Goal: Transaction & Acquisition: Purchase product/service

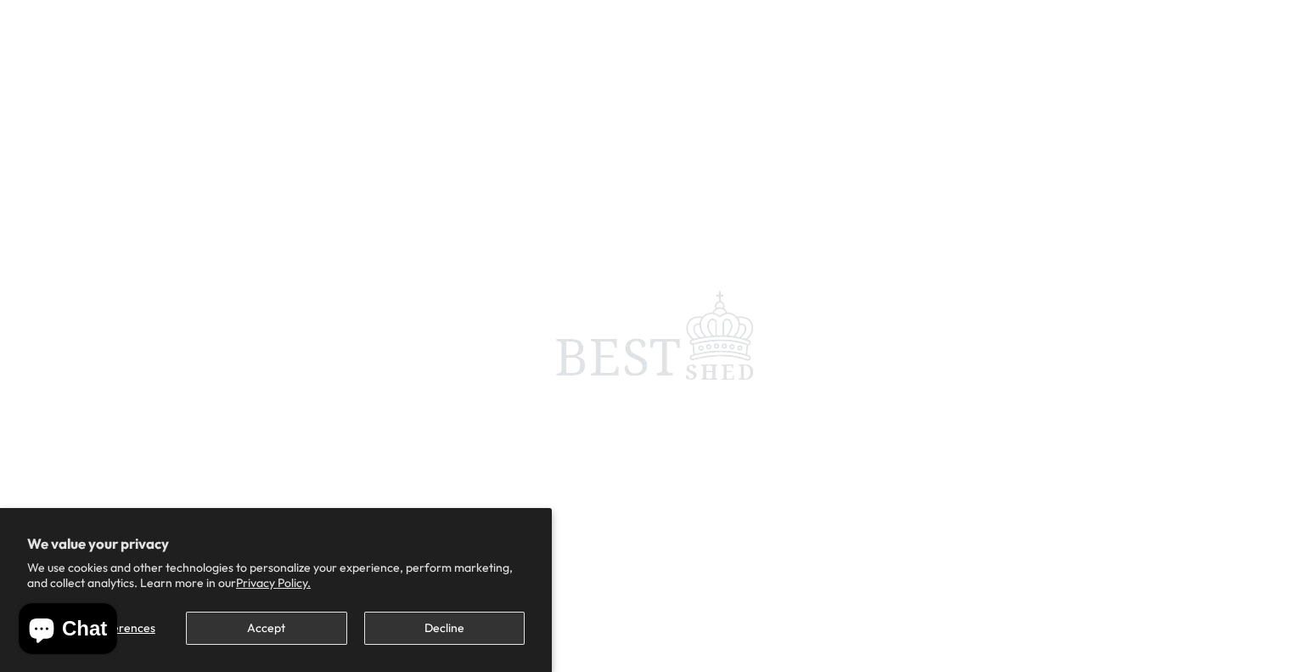
click at [248, 318] on span at bounding box center [652, 336] width 1304 height 672
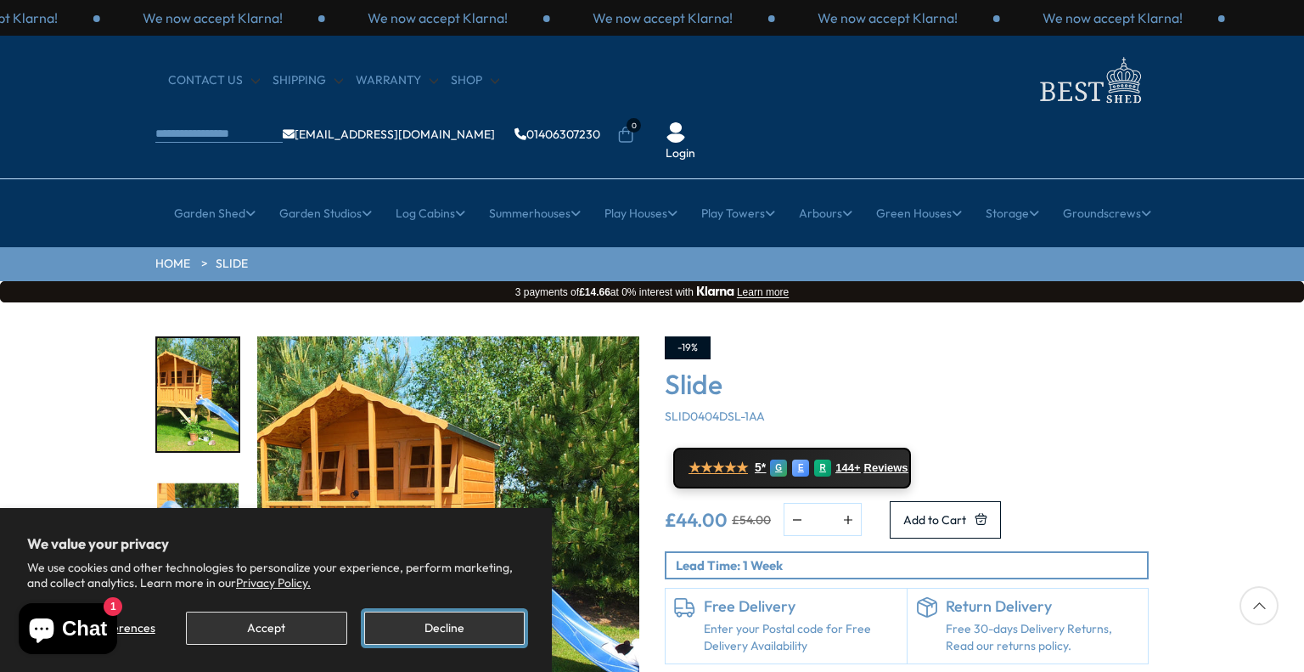
click at [445, 614] on button "Decline" at bounding box center [444, 627] width 160 height 33
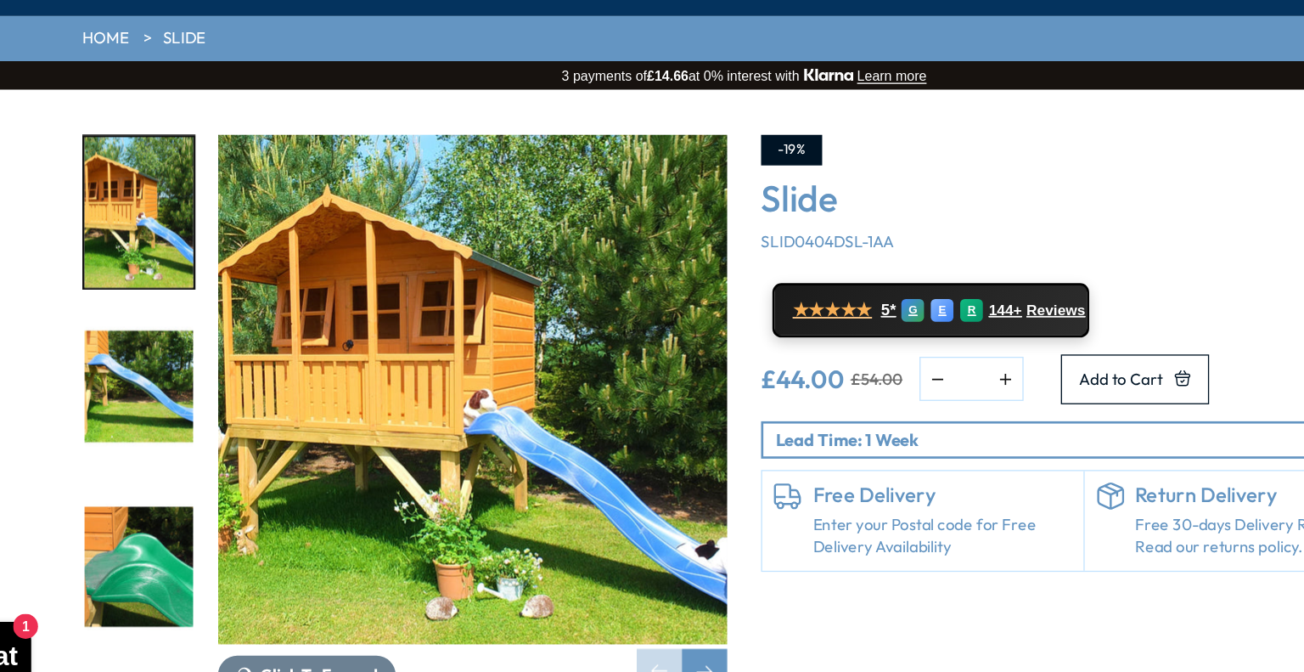
scroll to position [99, 0]
click at [628, 623] on div "Next slide" at bounding box center [622, 640] width 34 height 34
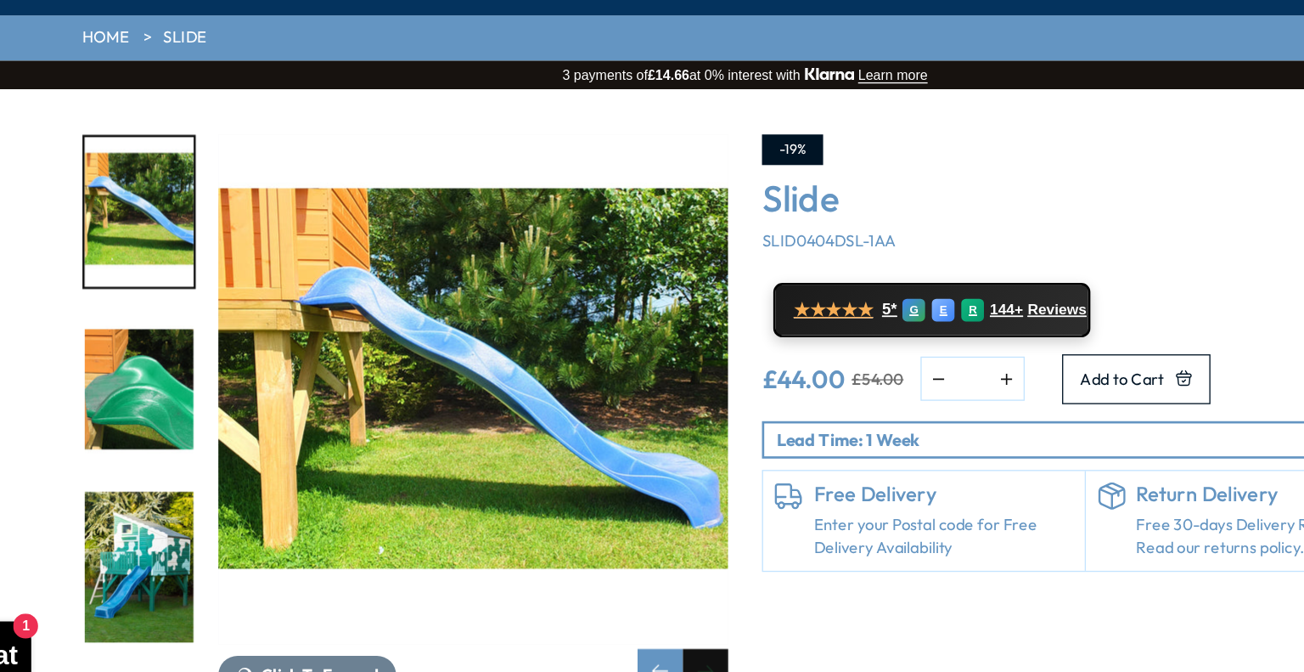
click at [628, 623] on div "Next slide" at bounding box center [622, 640] width 34 height 34
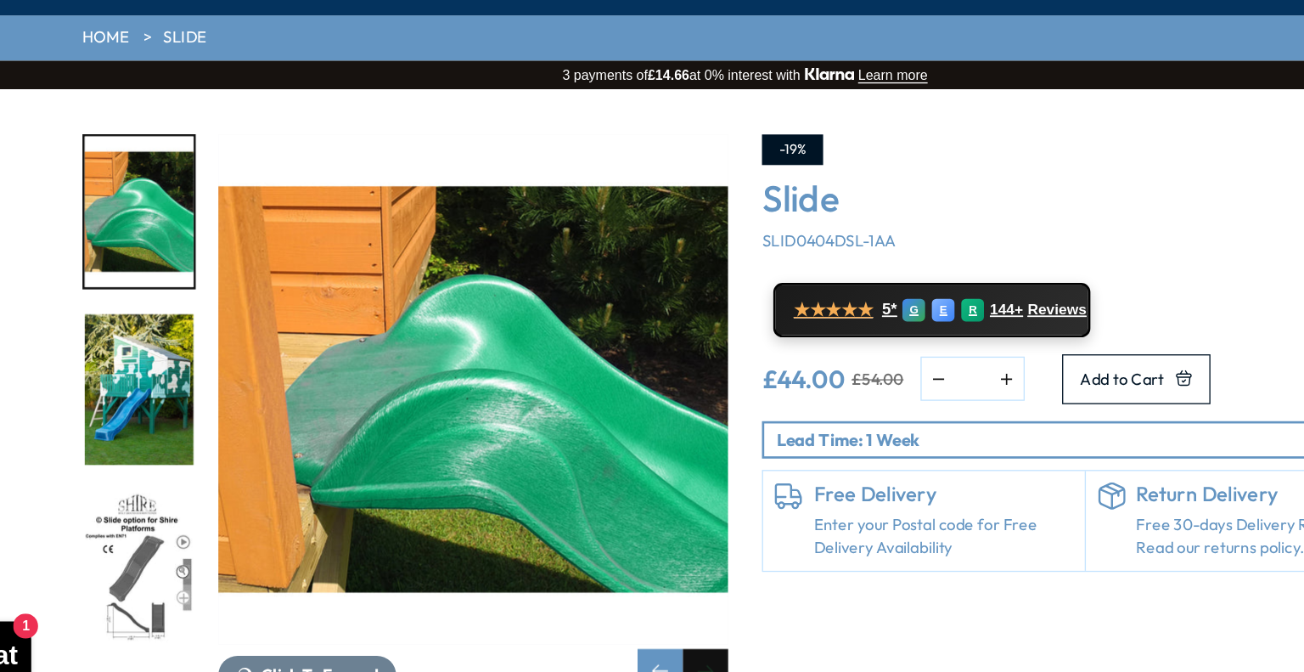
click at [628, 623] on div "Next slide" at bounding box center [622, 640] width 34 height 34
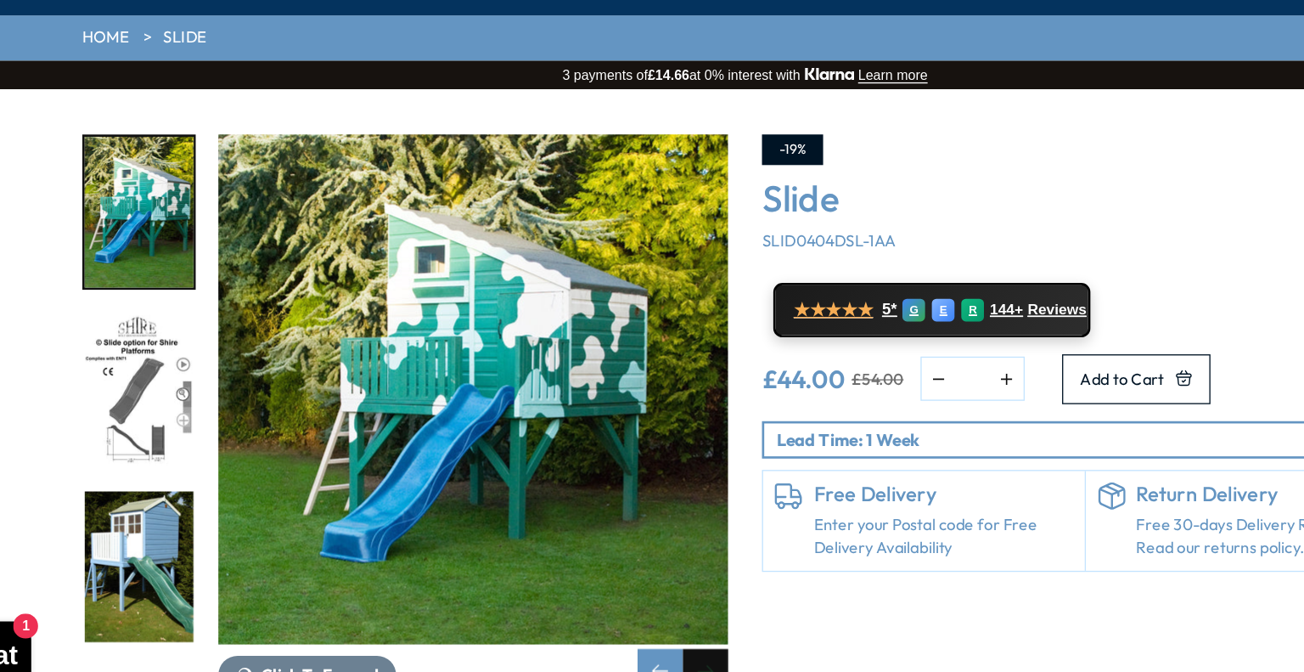
click at [628, 623] on div "Next slide" at bounding box center [622, 640] width 34 height 34
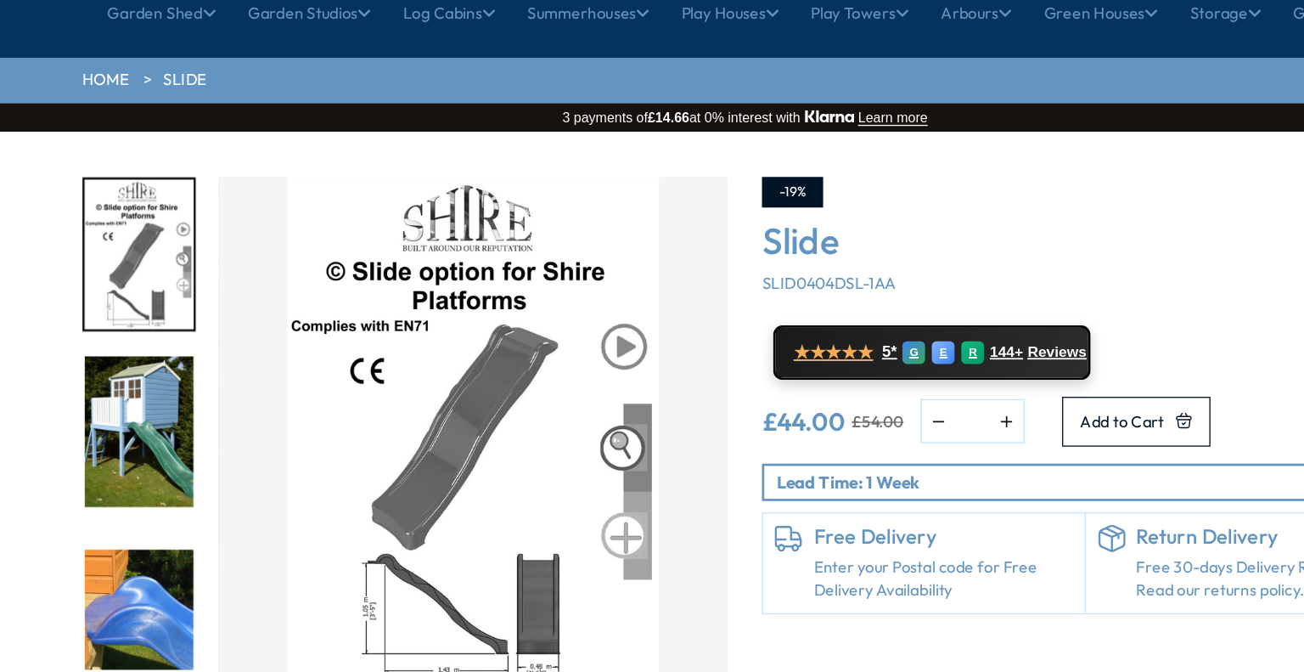
scroll to position [170, 0]
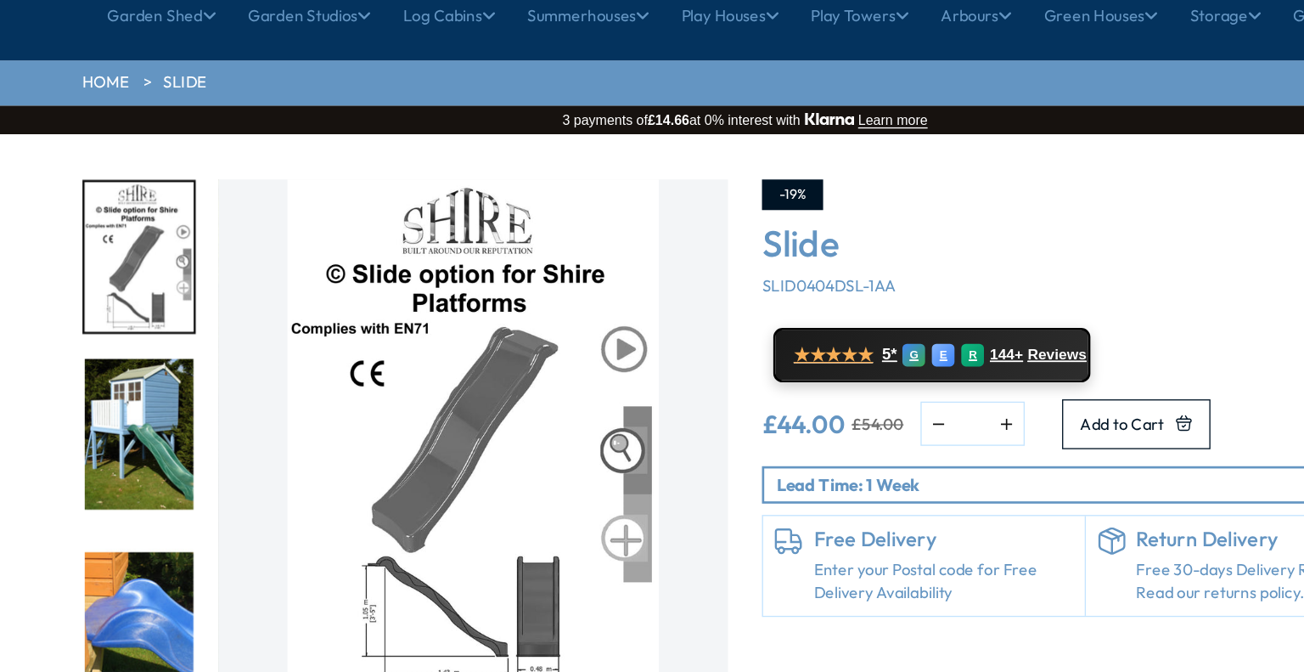
click at [564, 308] on img "5 / 9" at bounding box center [448, 357] width 382 height 382
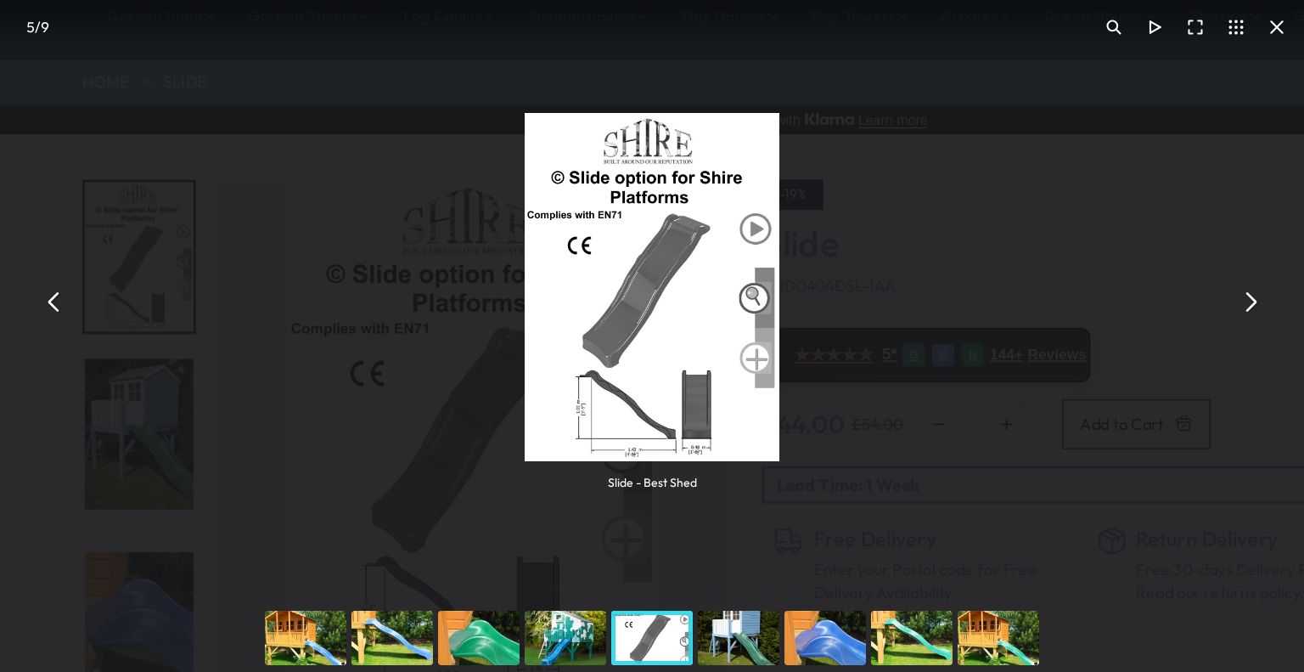
click at [662, 204] on img "You can close this modal content with the ESC key" at bounding box center [582, 247] width 191 height 262
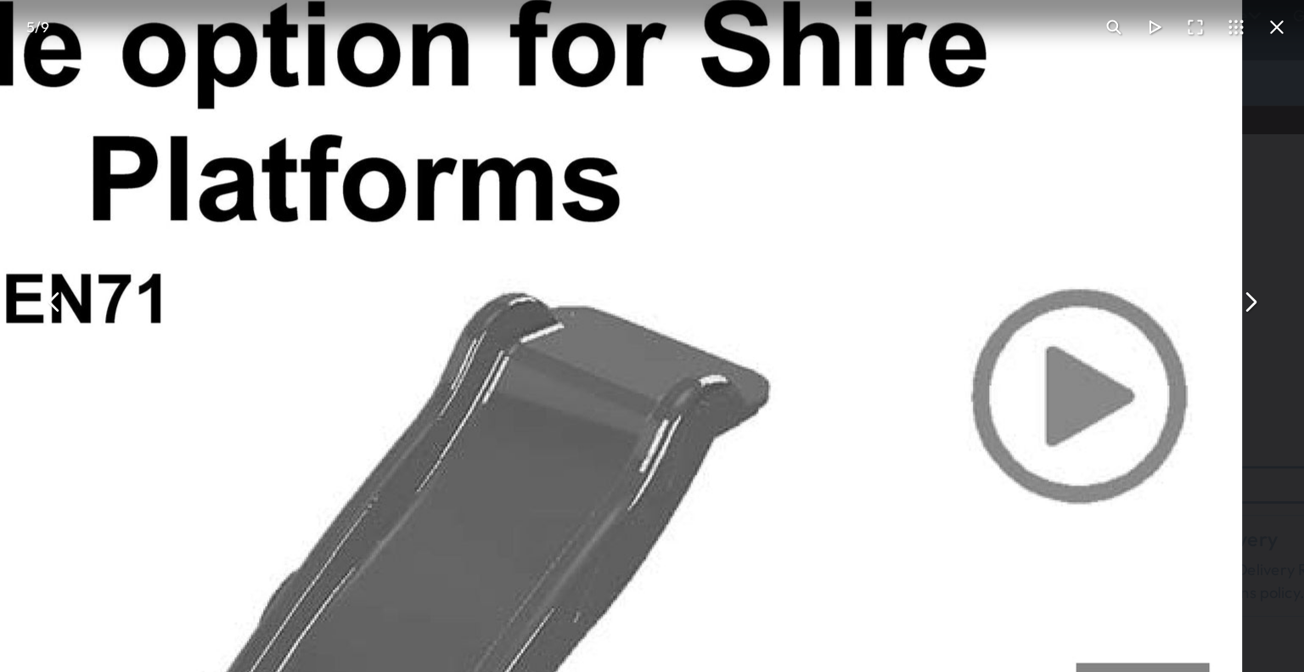
click at [134, 255] on button "You can close this modal content with the ESC key" at bounding box center [134, 258] width 31 height 31
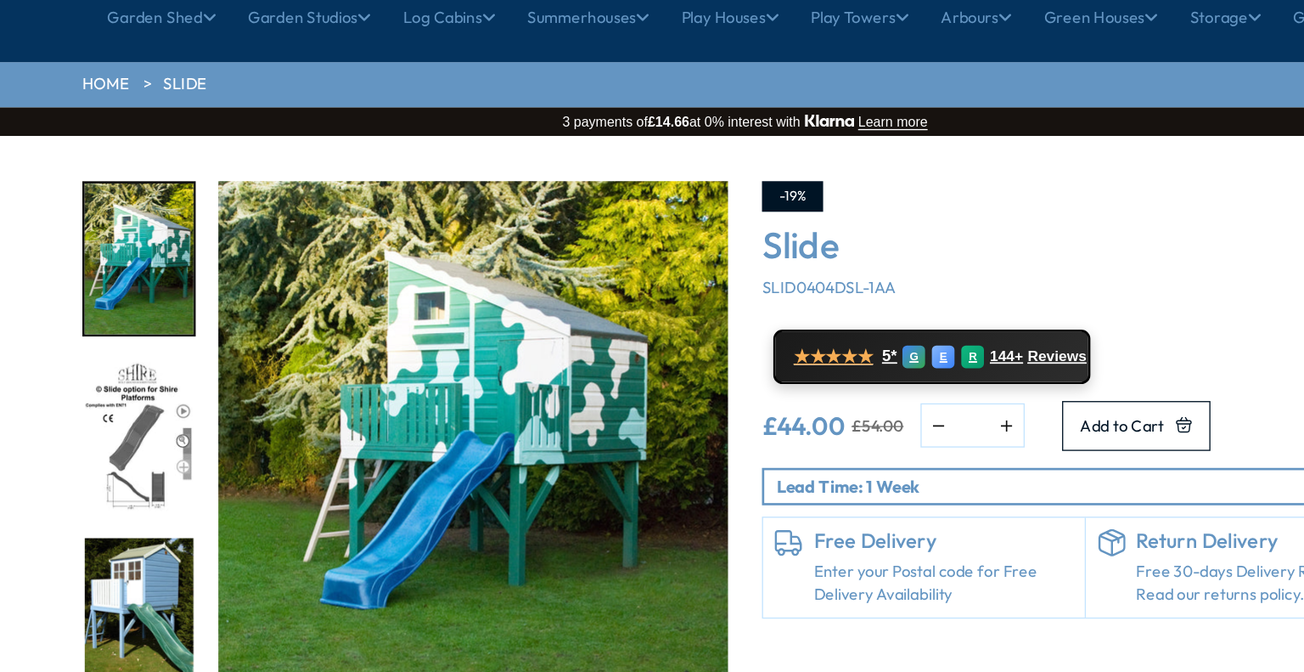
scroll to position [168, 0]
